Goal: Entertainment & Leisure: Consume media (video, audio)

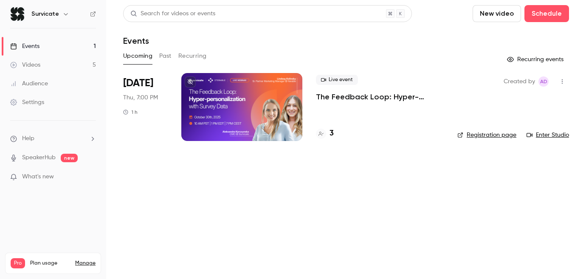
click at [39, 73] on link "Videos 5" at bounding box center [53, 65] width 106 height 19
